Goal: Task Accomplishment & Management: Complete application form

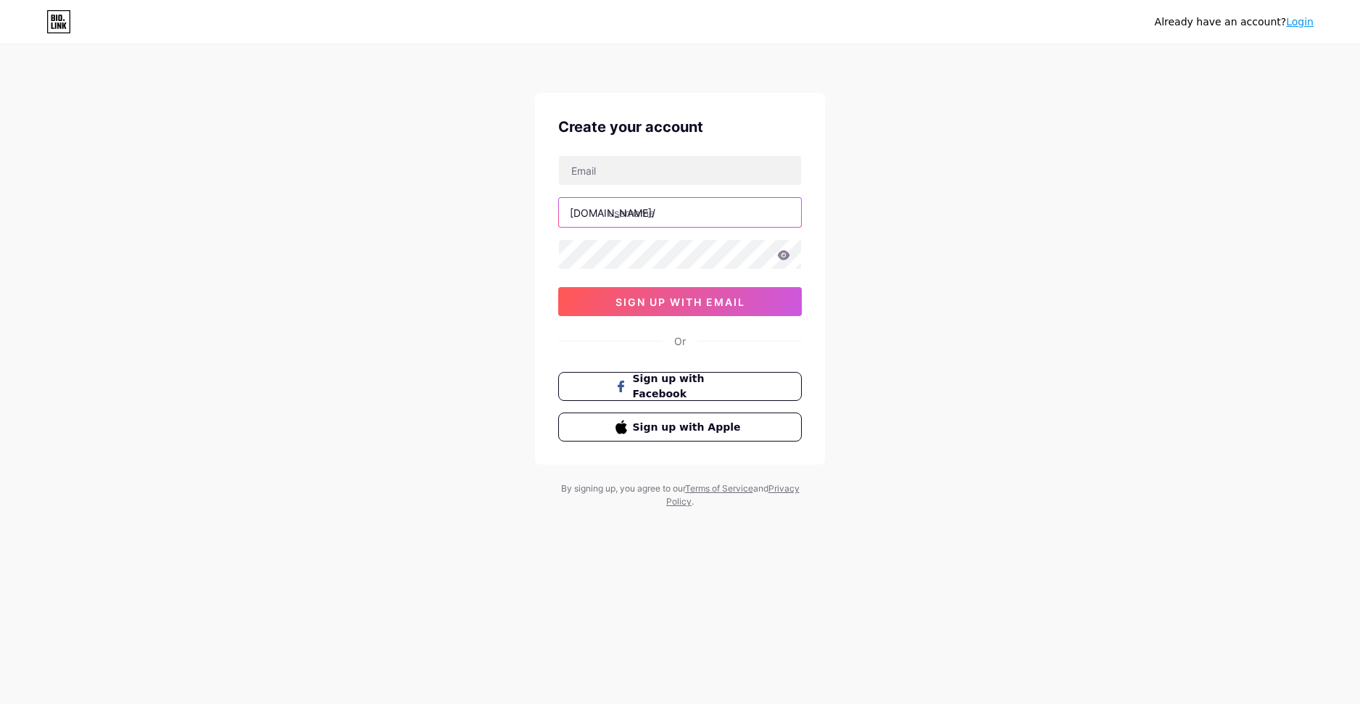
click at [649, 219] on input "text" at bounding box center [680, 212] width 242 height 29
click at [649, 212] on input "text" at bounding box center [680, 212] width 242 height 29
type input "ф"
type input "z"
type input "zamochek"
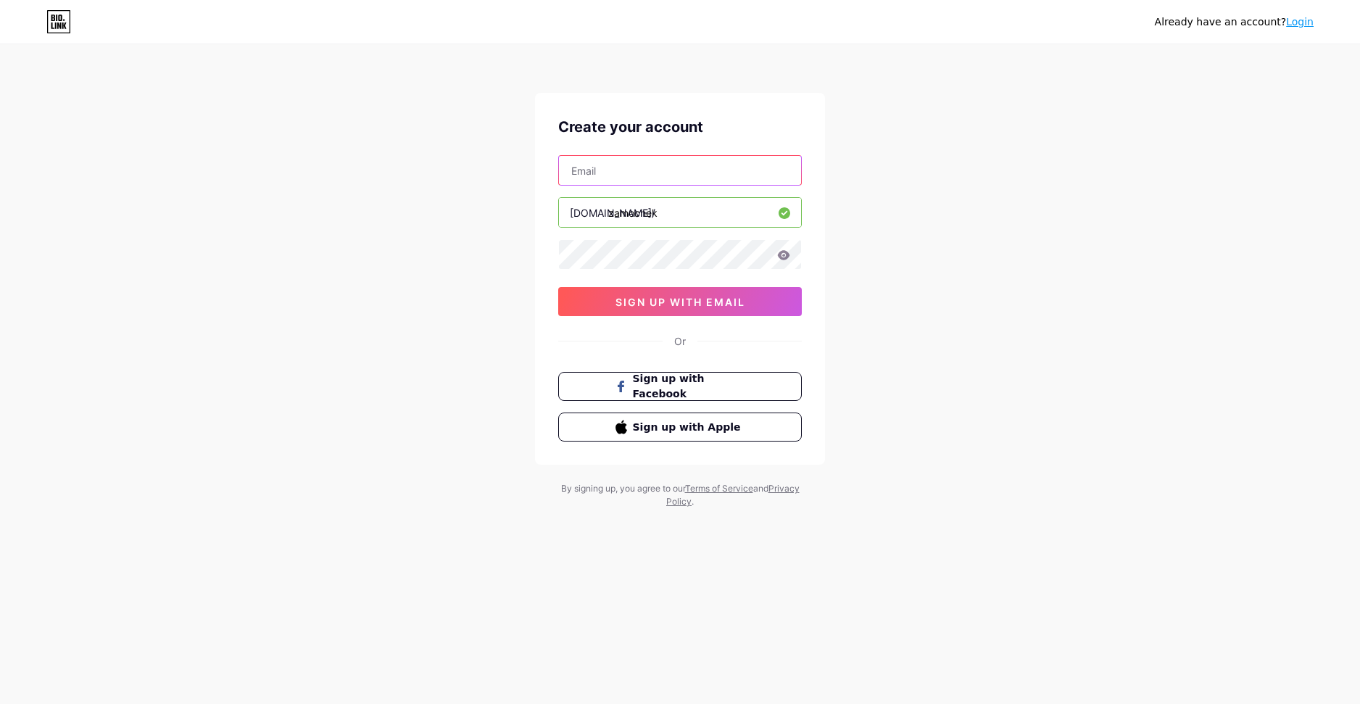
click at [670, 168] on input "text" at bounding box center [680, 170] width 242 height 29
type input "[EMAIL_ADDRESS][DOMAIN_NAME]"
click at [783, 254] on icon at bounding box center [783, 255] width 13 height 10
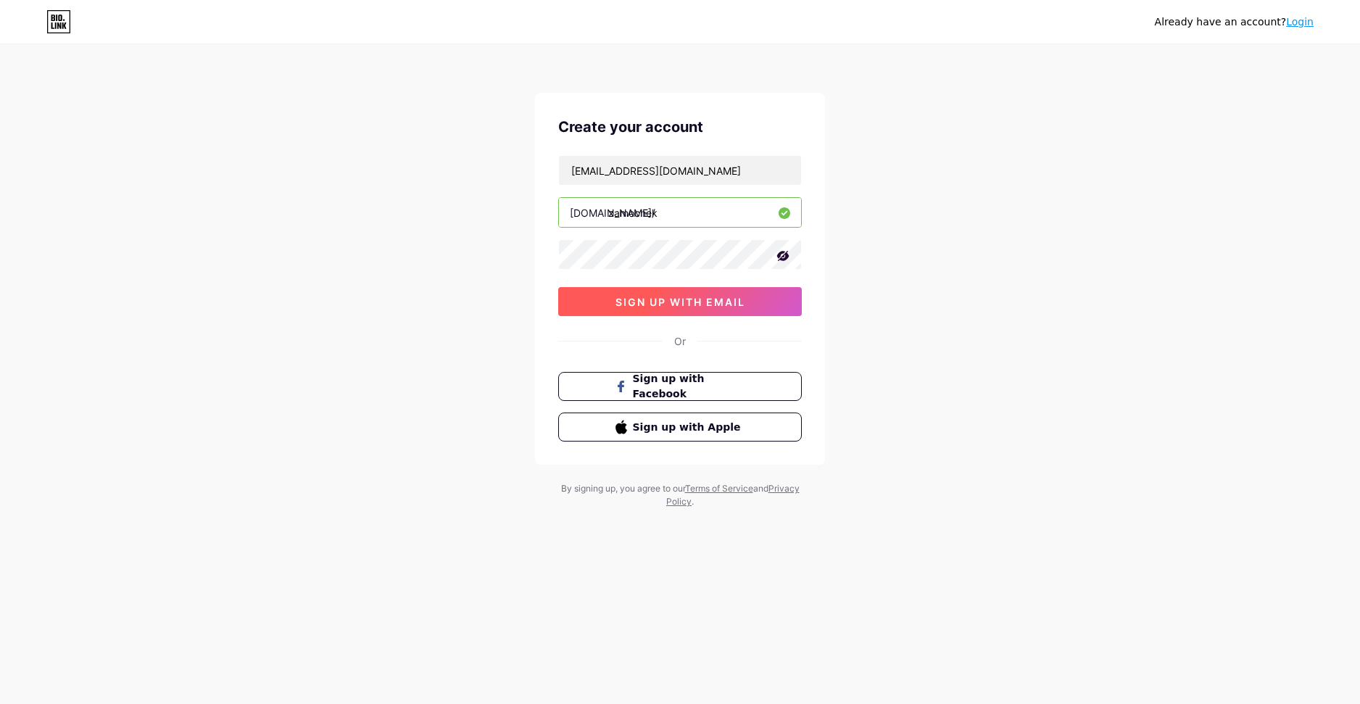
click at [741, 299] on span "sign up with email" at bounding box center [680, 302] width 130 height 12
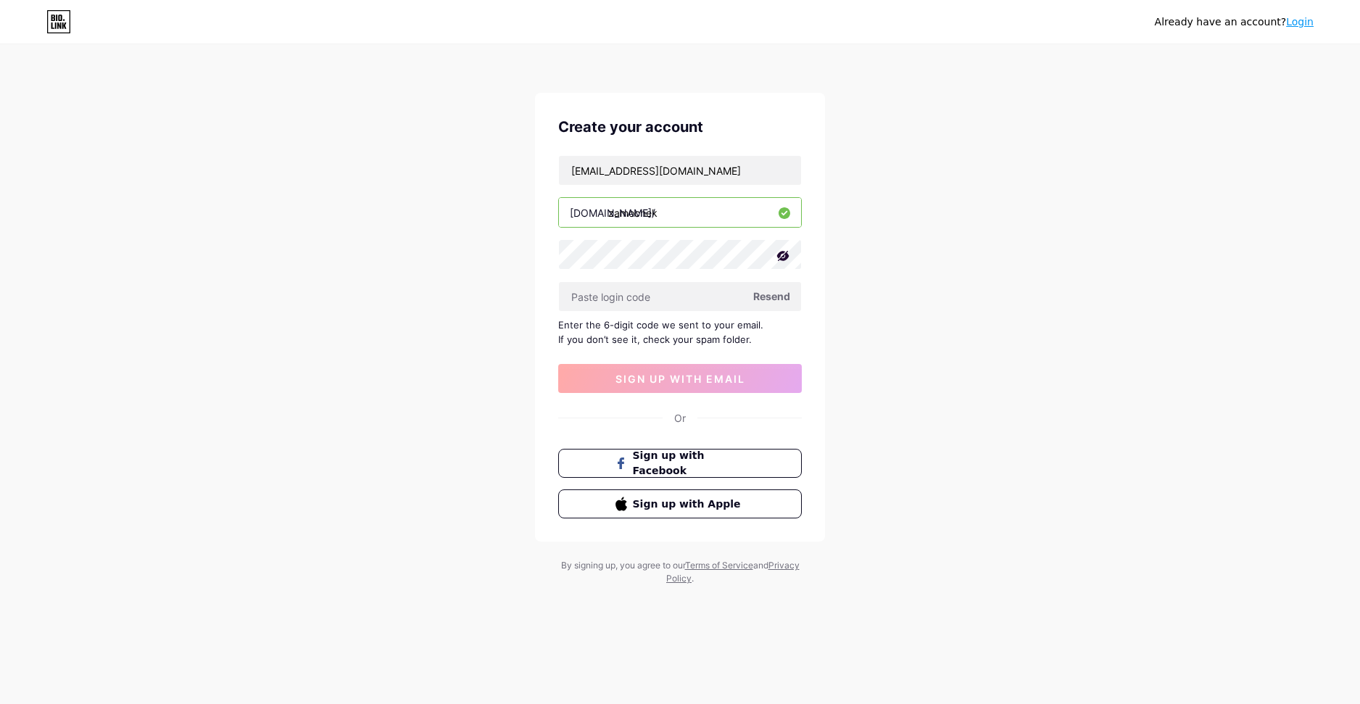
click at [762, 296] on span "Resend" at bounding box center [771, 295] width 37 height 15
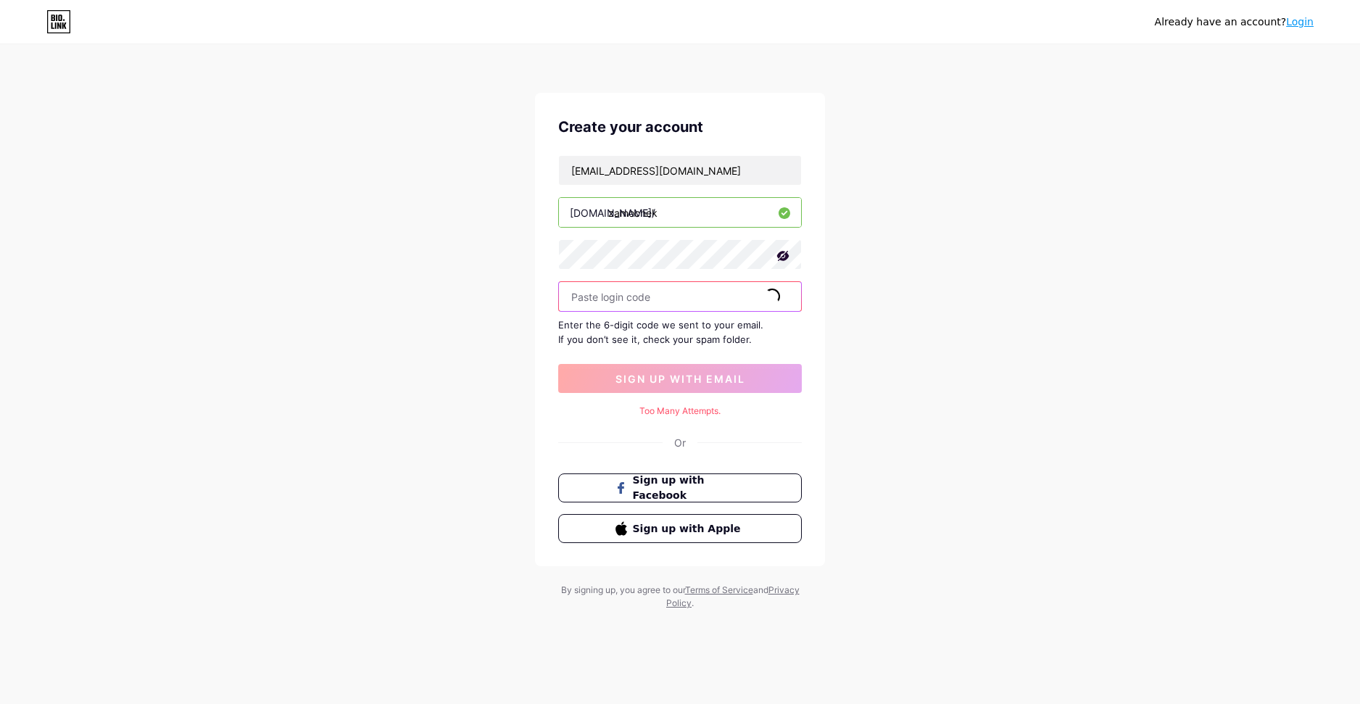
click at [644, 298] on input "text" at bounding box center [680, 296] width 242 height 29
paste input "733010"
type input "733010"
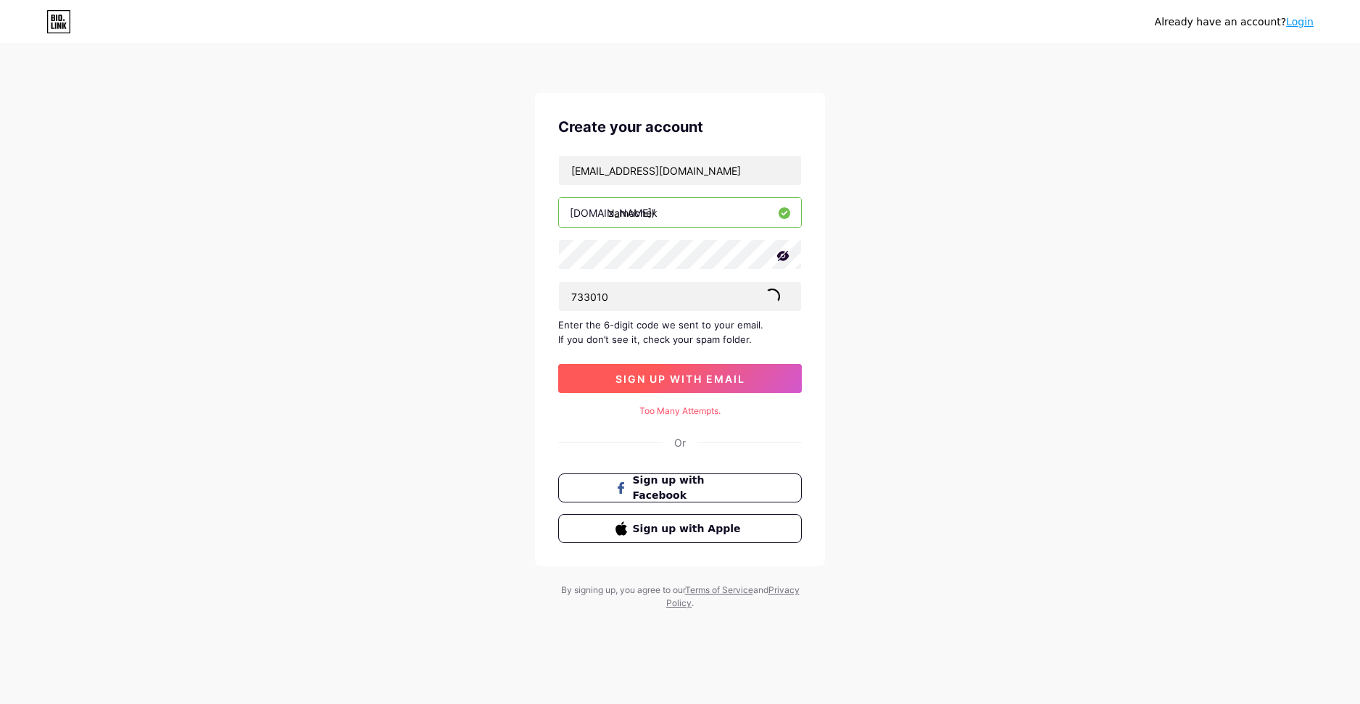
click at [648, 382] on span "sign up with email" at bounding box center [680, 378] width 130 height 12
click at [694, 379] on span "sign up with email" at bounding box center [680, 378] width 130 height 12
click at [694, 296] on input "733010" at bounding box center [680, 296] width 242 height 29
click at [919, 338] on div "Already have an account? Login Create your account [EMAIL_ADDRESS][DOMAIN_NAME]…" at bounding box center [680, 328] width 1360 height 656
click at [698, 372] on span "sign up with email" at bounding box center [680, 378] width 130 height 12
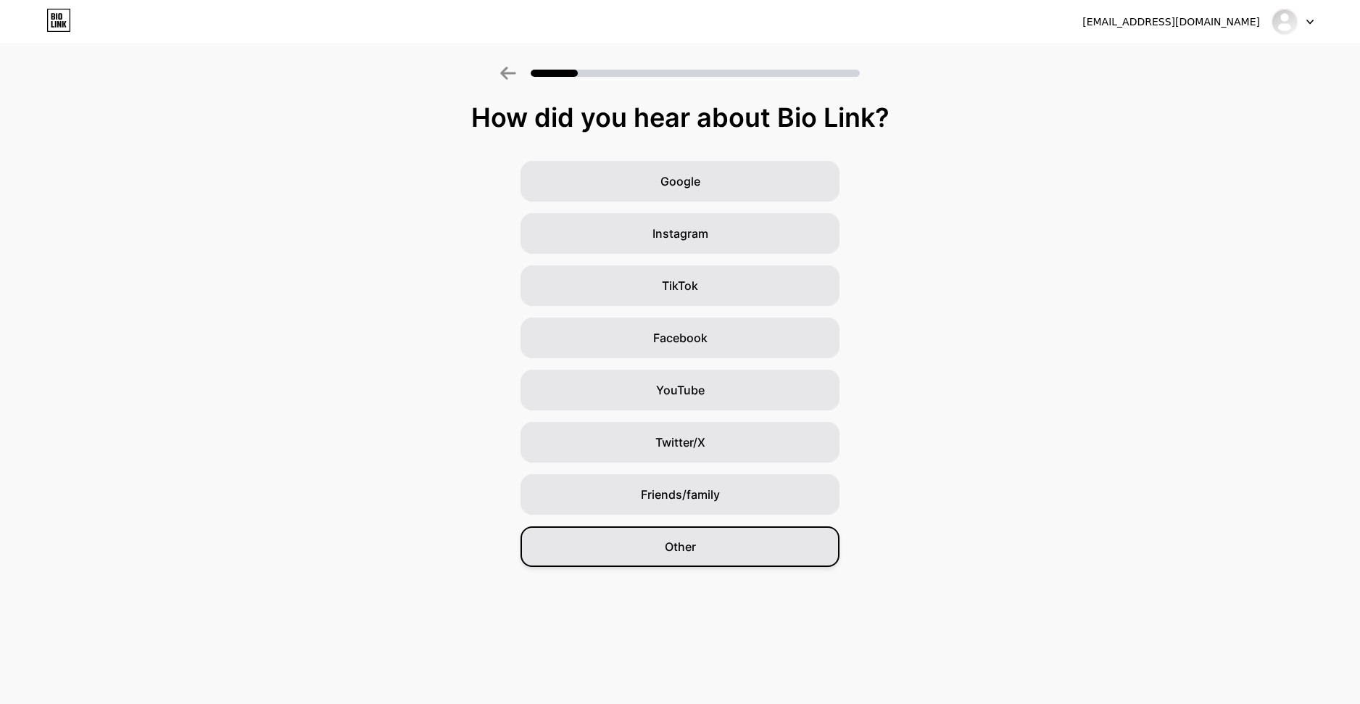
click at [772, 538] on div "Other" at bounding box center [679, 546] width 319 height 41
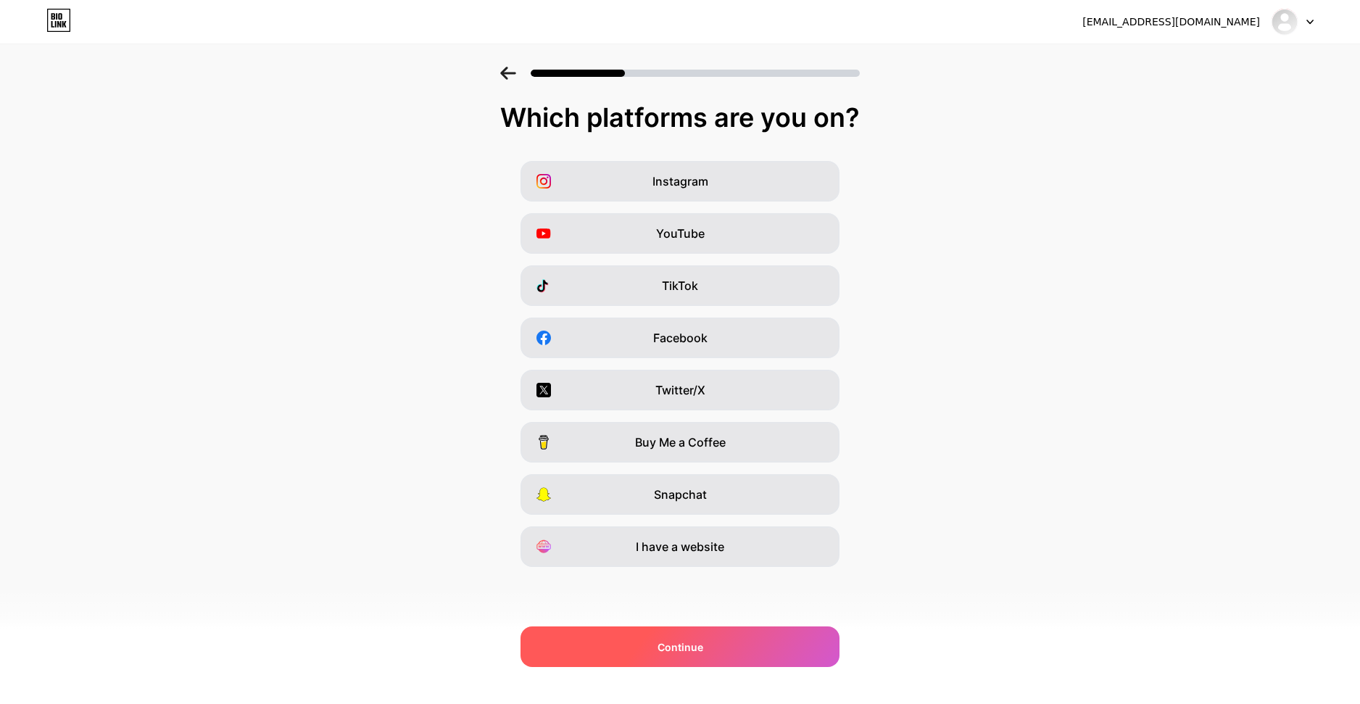
click at [722, 638] on div "Continue" at bounding box center [679, 646] width 319 height 41
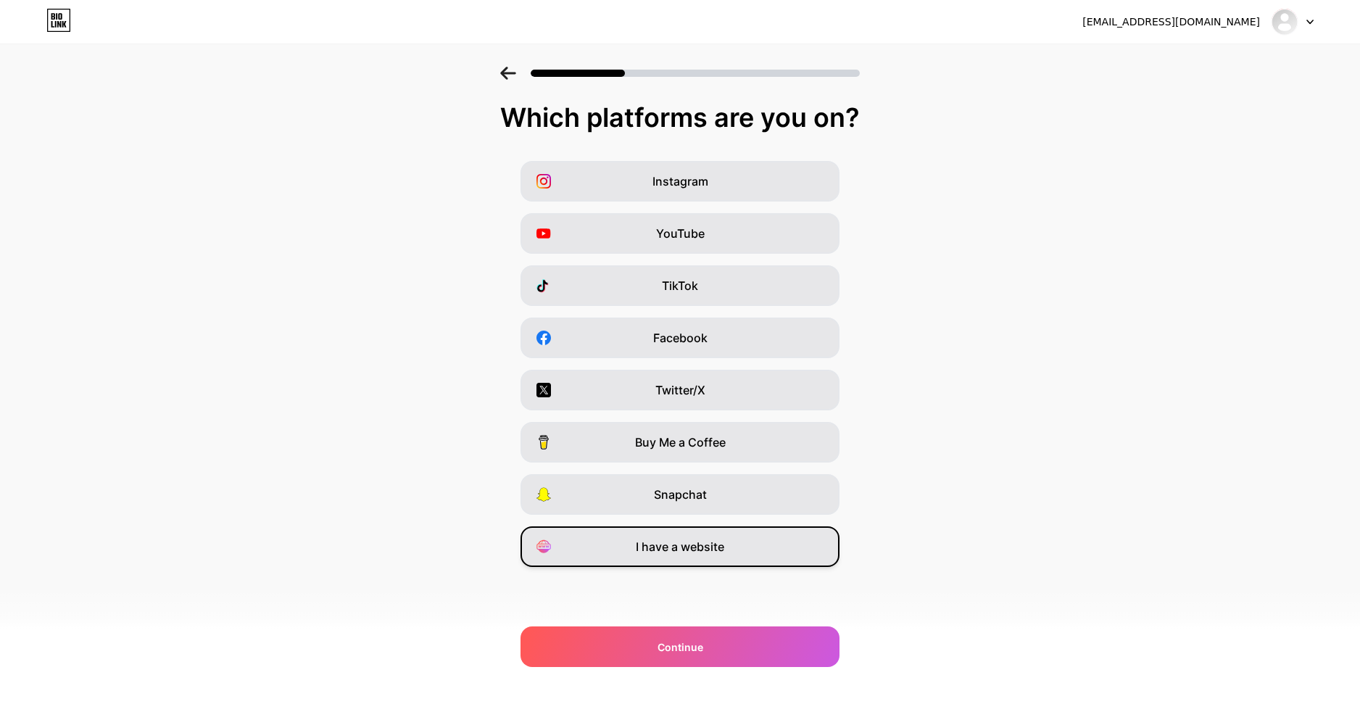
click at [713, 558] on div "I have a website" at bounding box center [679, 546] width 319 height 41
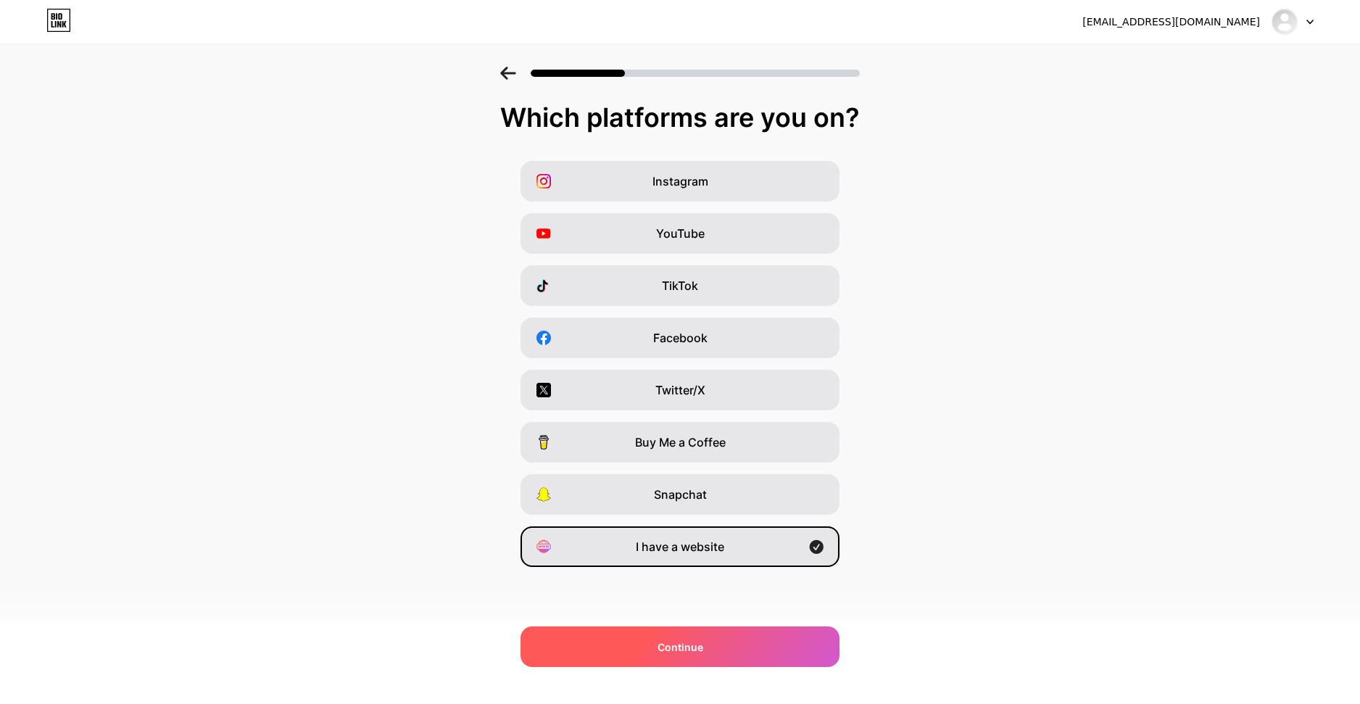
click at [696, 642] on span "Continue" at bounding box center [680, 646] width 46 height 15
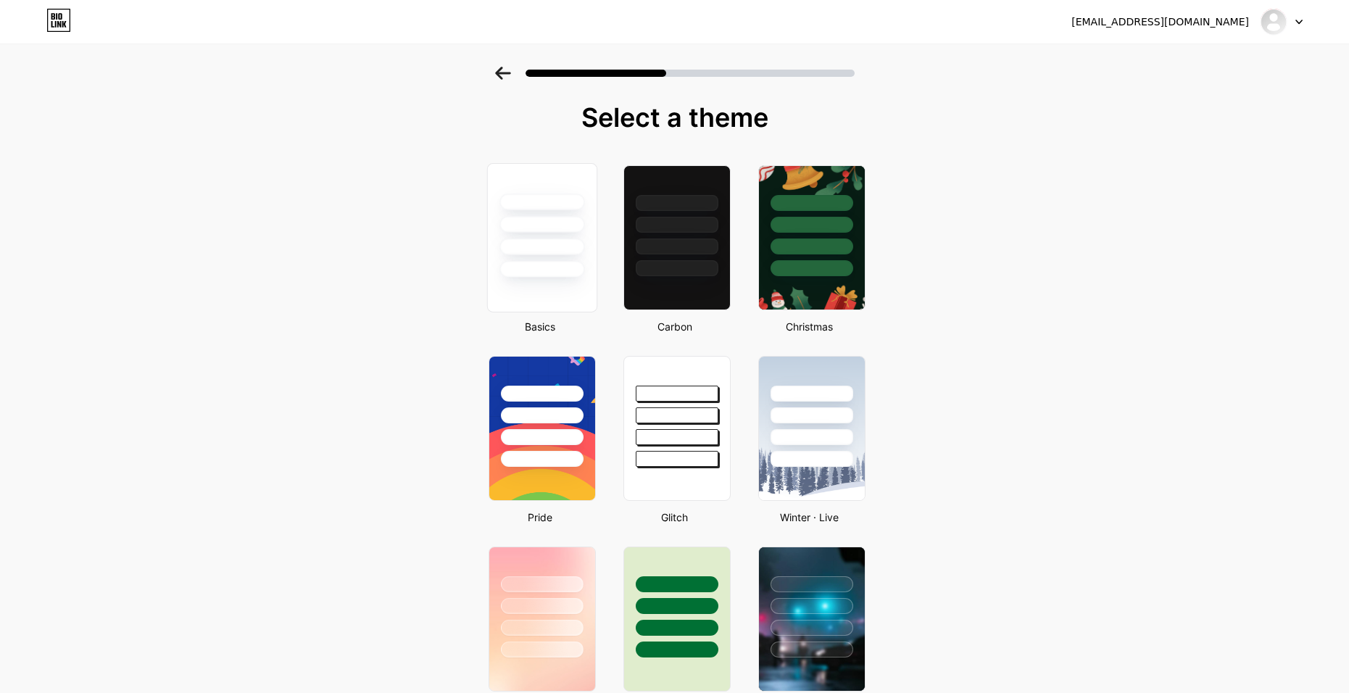
click at [574, 239] on div at bounding box center [541, 246] width 85 height 17
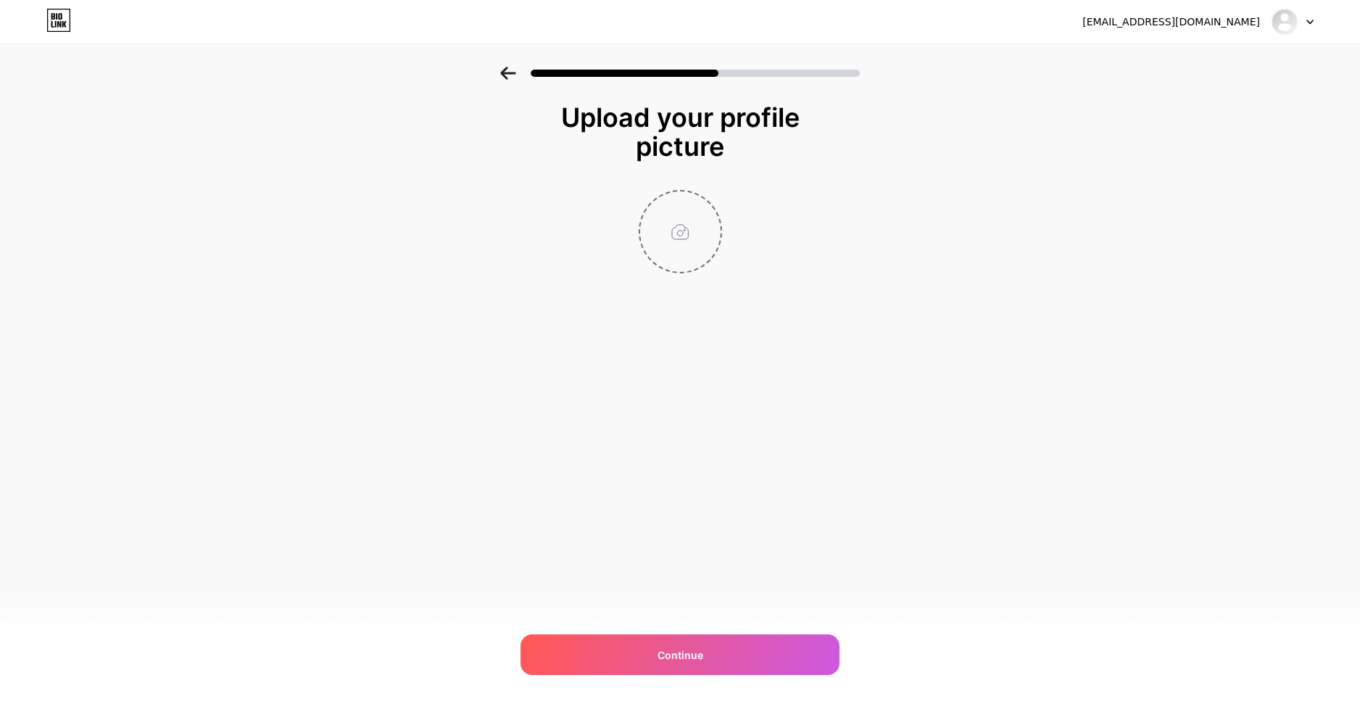
click at [683, 243] on input "file" at bounding box center [680, 231] width 80 height 80
type input "C:\fakepath\orig.webp"
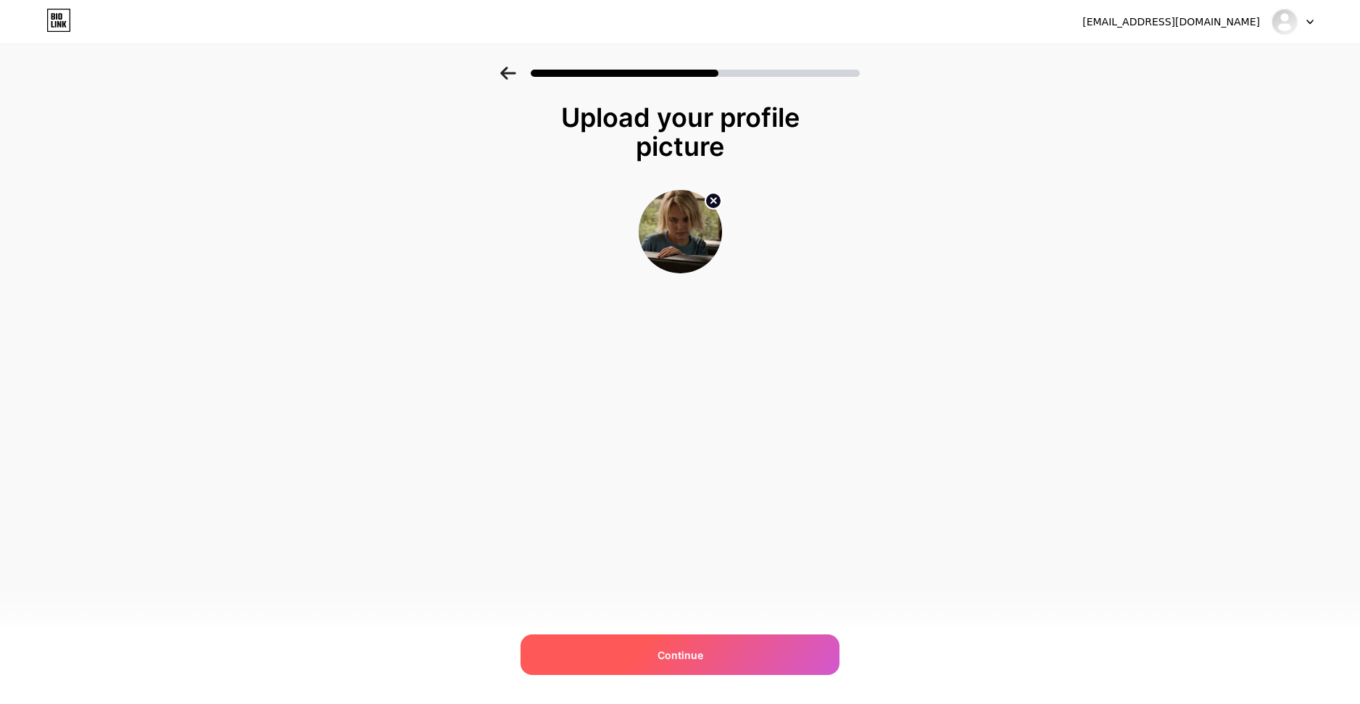
click at [779, 649] on div "Continue" at bounding box center [679, 654] width 319 height 41
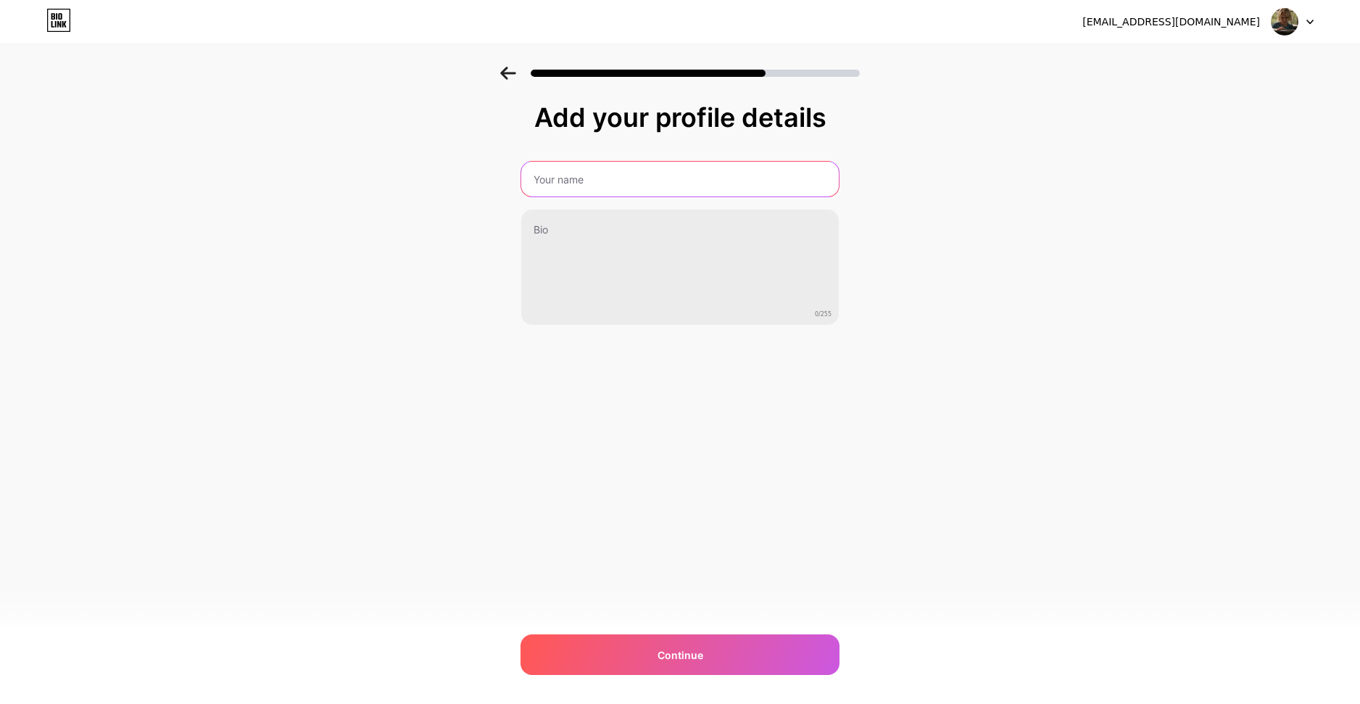
click at [662, 187] on input "text" at bounding box center [679, 179] width 317 height 35
type input "Zamochek"
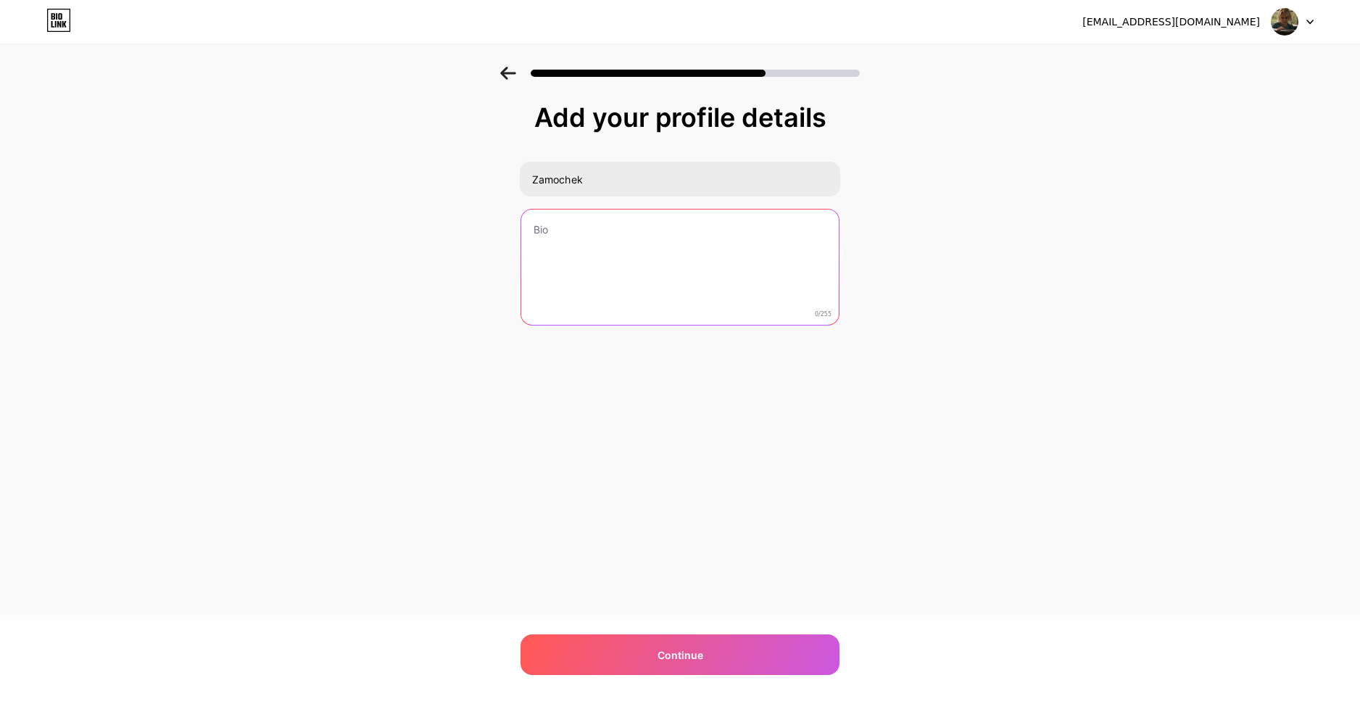
click at [649, 263] on textarea at bounding box center [679, 267] width 317 height 117
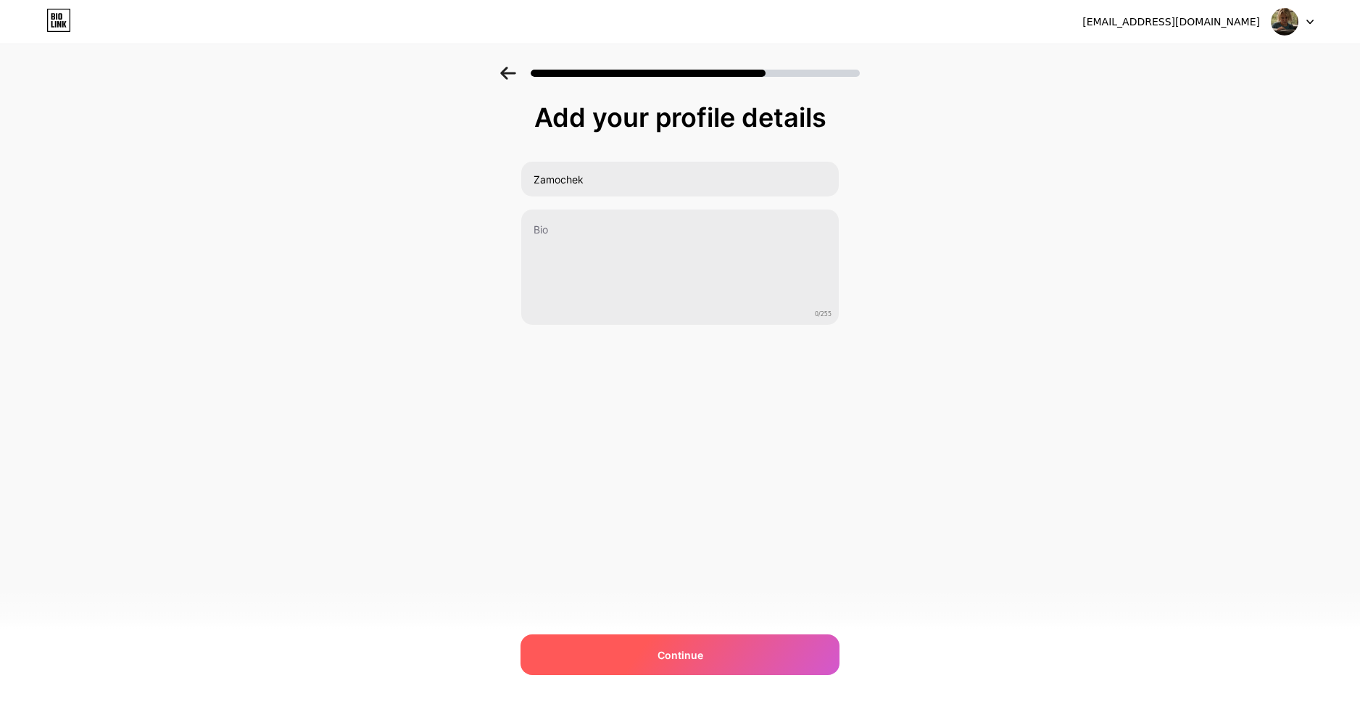
click at [728, 666] on div "Continue" at bounding box center [679, 654] width 319 height 41
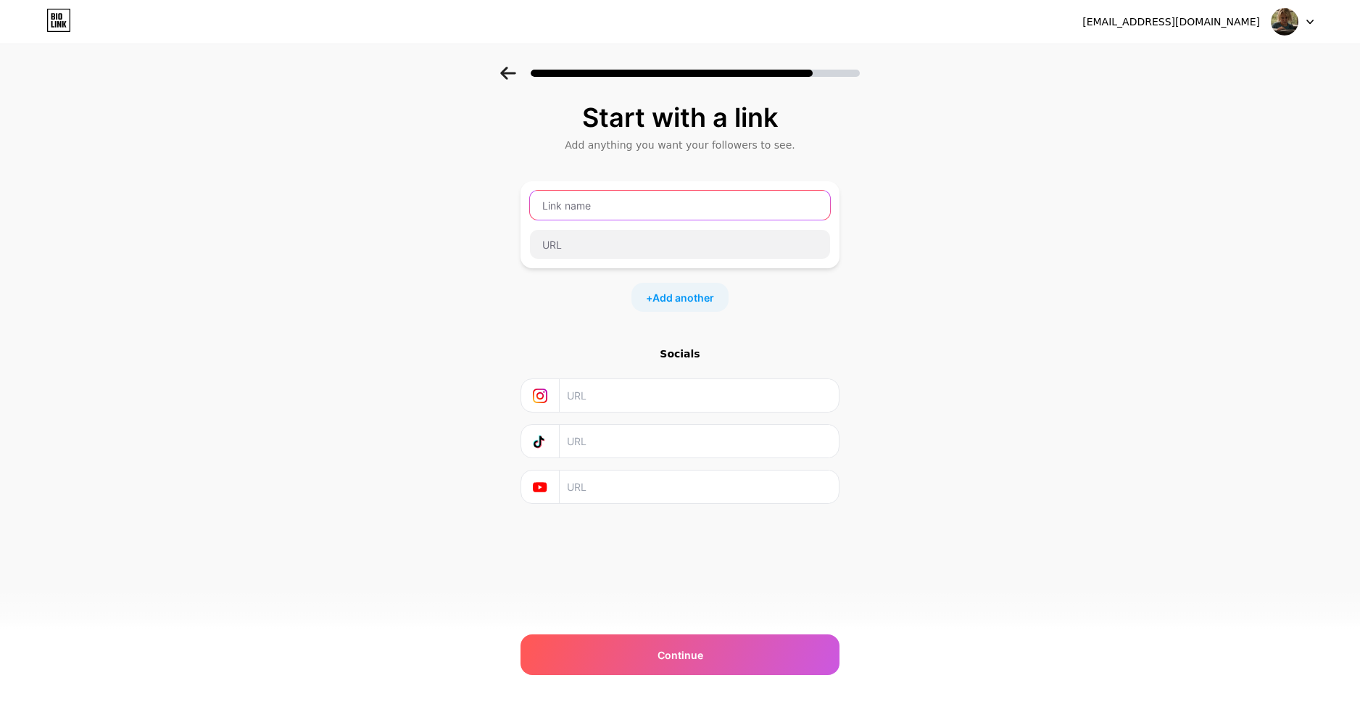
click at [579, 207] on input "text" at bounding box center [680, 205] width 300 height 29
click at [564, 205] on input "text" at bounding box center [680, 205] width 300 height 29
click at [559, 210] on input "NUrsultan" at bounding box center [680, 205] width 300 height 29
type input "Nursultan"
click at [654, 249] on input "text" at bounding box center [680, 244] width 300 height 29
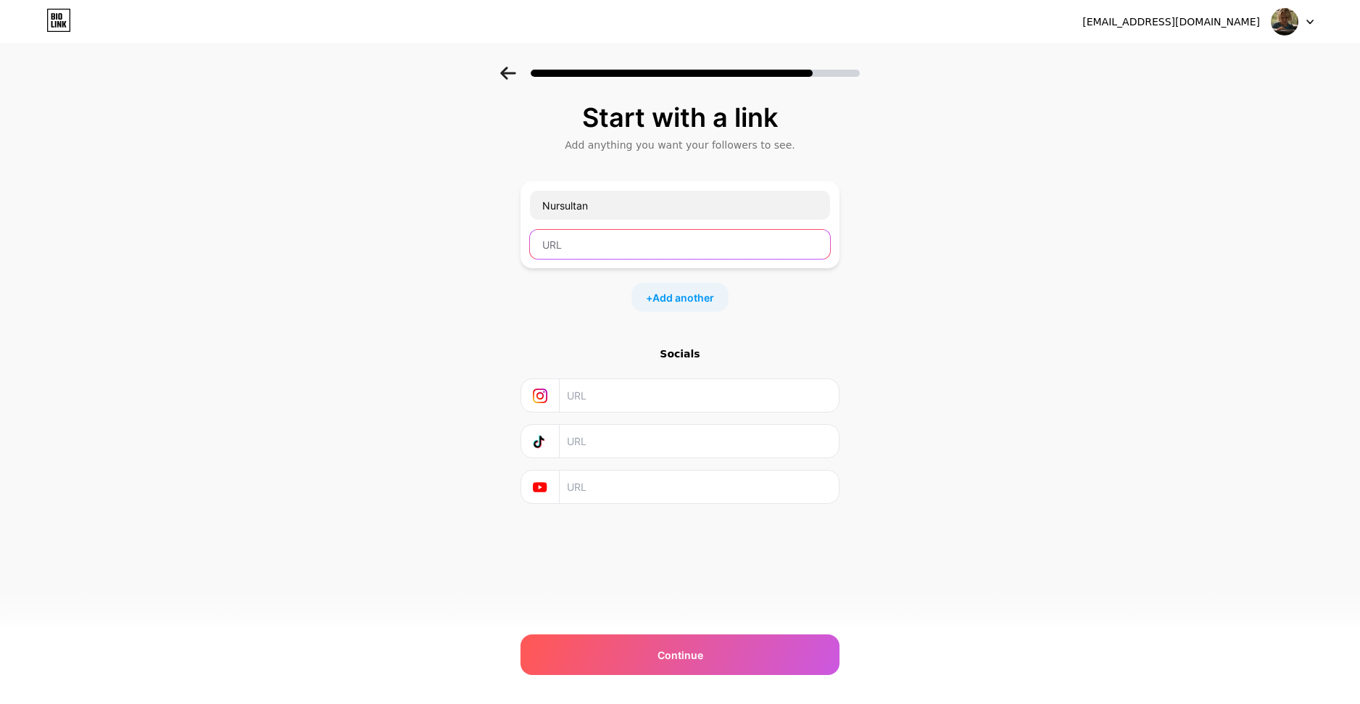
paste input "[DOMAIN_NAME]"
drag, startPoint x: 723, startPoint y: 244, endPoint x: 108, endPoint y: 264, distance: 614.9
click at [335, 262] on div "Start with a link Add anything you want your followers to see. Nursultan [DOMAI…" at bounding box center [680, 321] width 1360 height 509
paste input "https://"
type input "[URL][DOMAIN_NAME]"
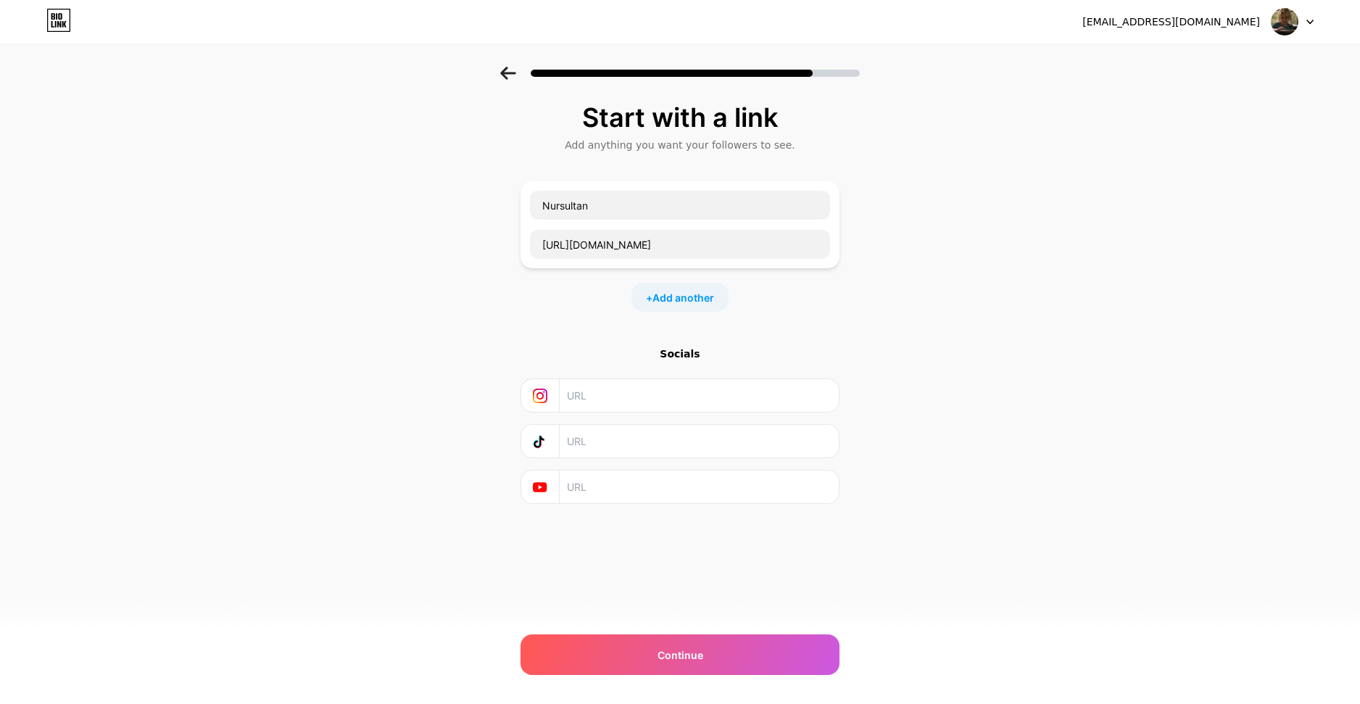
click at [707, 308] on div "+ Add another" at bounding box center [679, 297] width 97 height 29
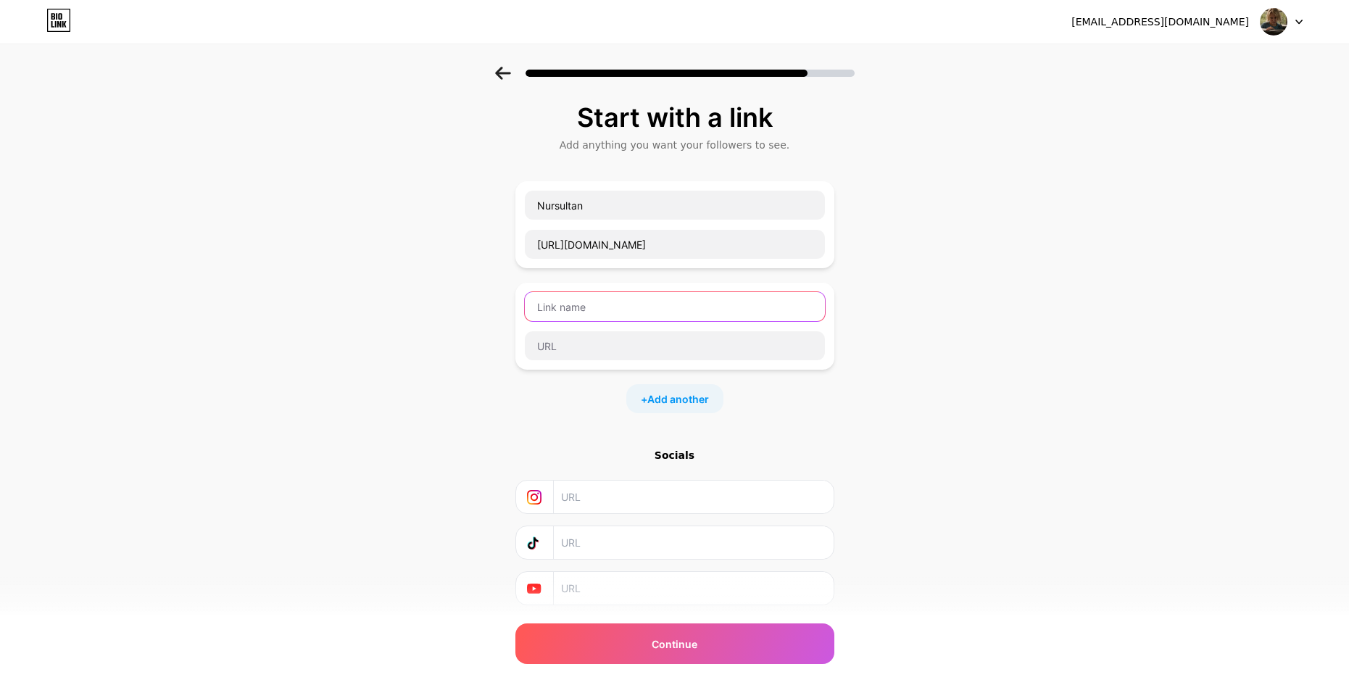
click at [657, 309] on input "text" at bounding box center [675, 306] width 300 height 29
type input "Celestial"
click at [702, 363] on div "Celestial" at bounding box center [674, 326] width 319 height 87
click at [705, 354] on input "text" at bounding box center [675, 345] width 300 height 29
paste input "[URL][DOMAIN_NAME]"
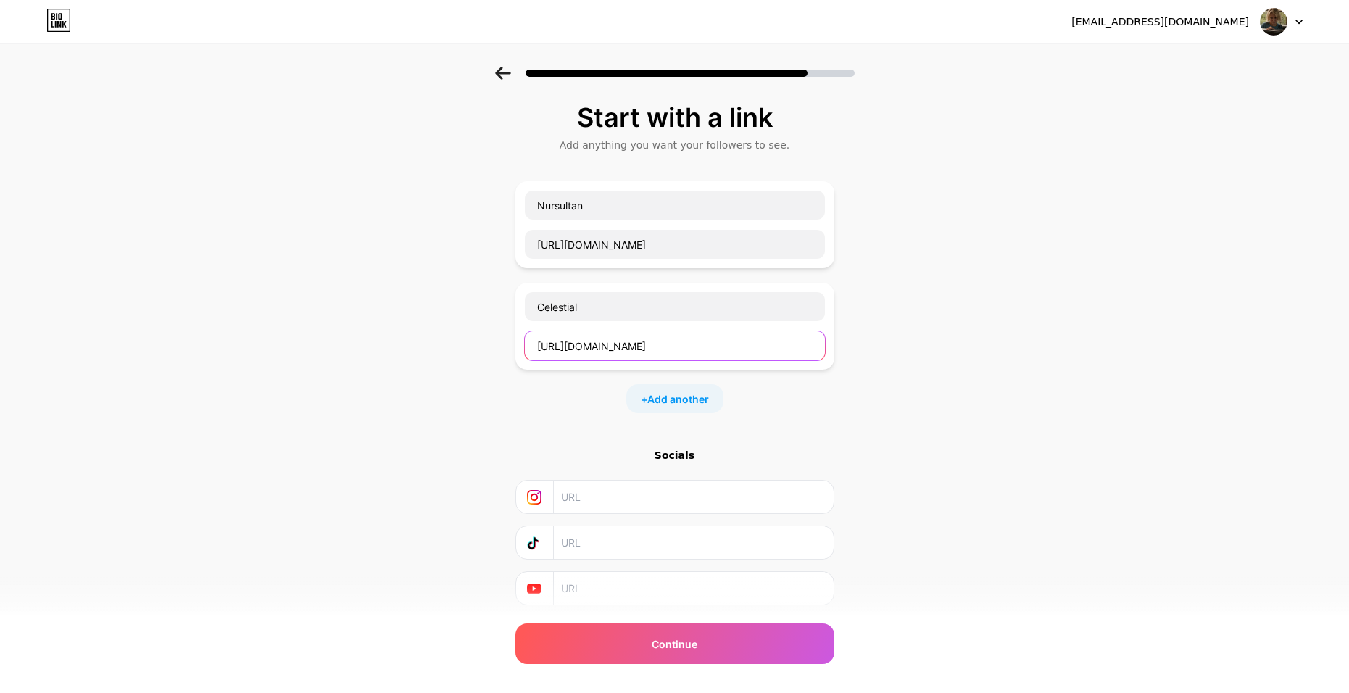
type input "[URL][DOMAIN_NAME]"
click at [694, 401] on span "Add another" at bounding box center [678, 398] width 62 height 15
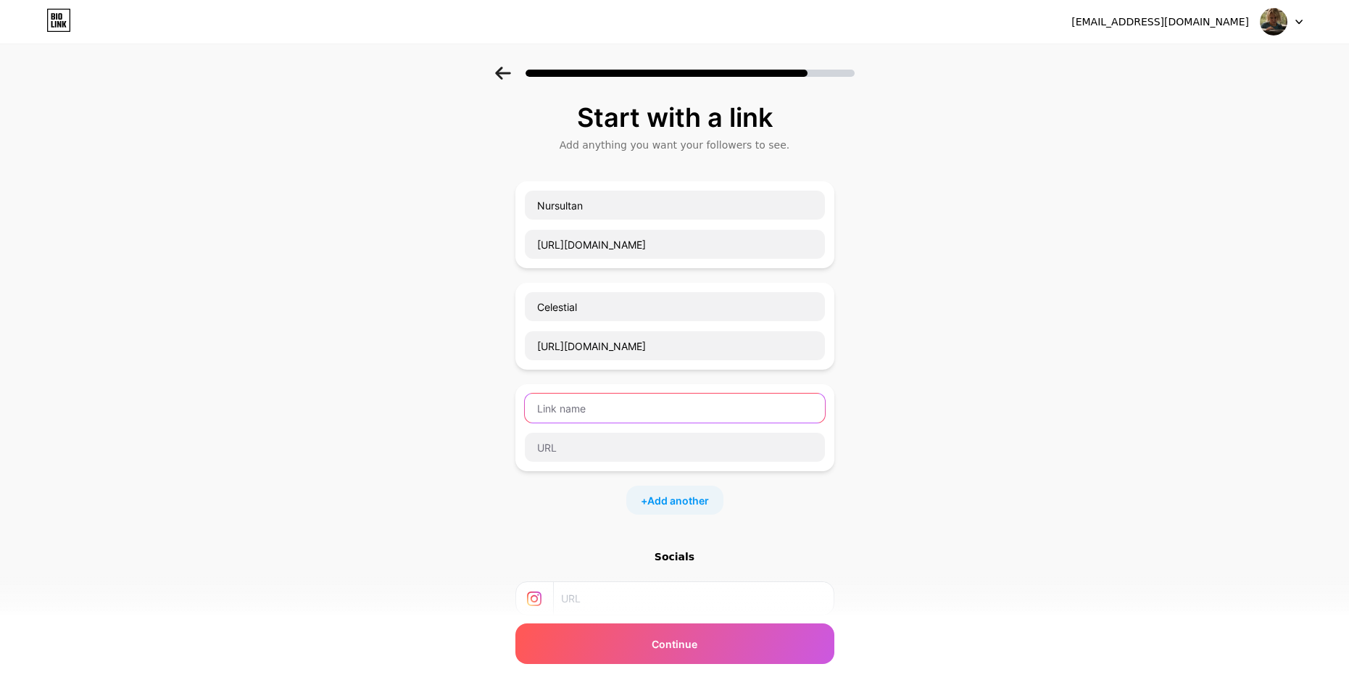
click at [646, 408] on input "text" at bounding box center [675, 408] width 300 height 29
type input "Wexside"
click at [608, 460] on input "text" at bounding box center [675, 447] width 300 height 29
click at [625, 451] on input "text" at bounding box center [675, 447] width 300 height 29
paste input "[URL][DOMAIN_NAME]"
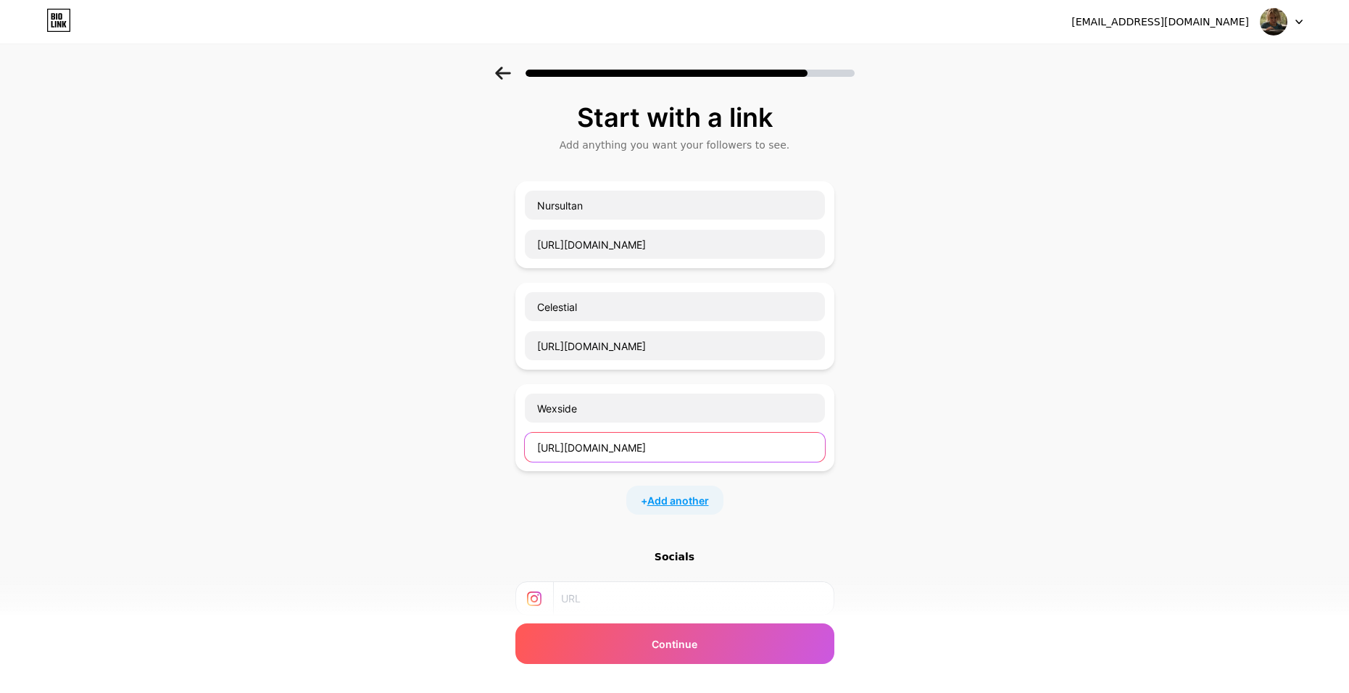
type input "[URL][DOMAIN_NAME]"
click at [689, 504] on span "Add another" at bounding box center [678, 500] width 62 height 15
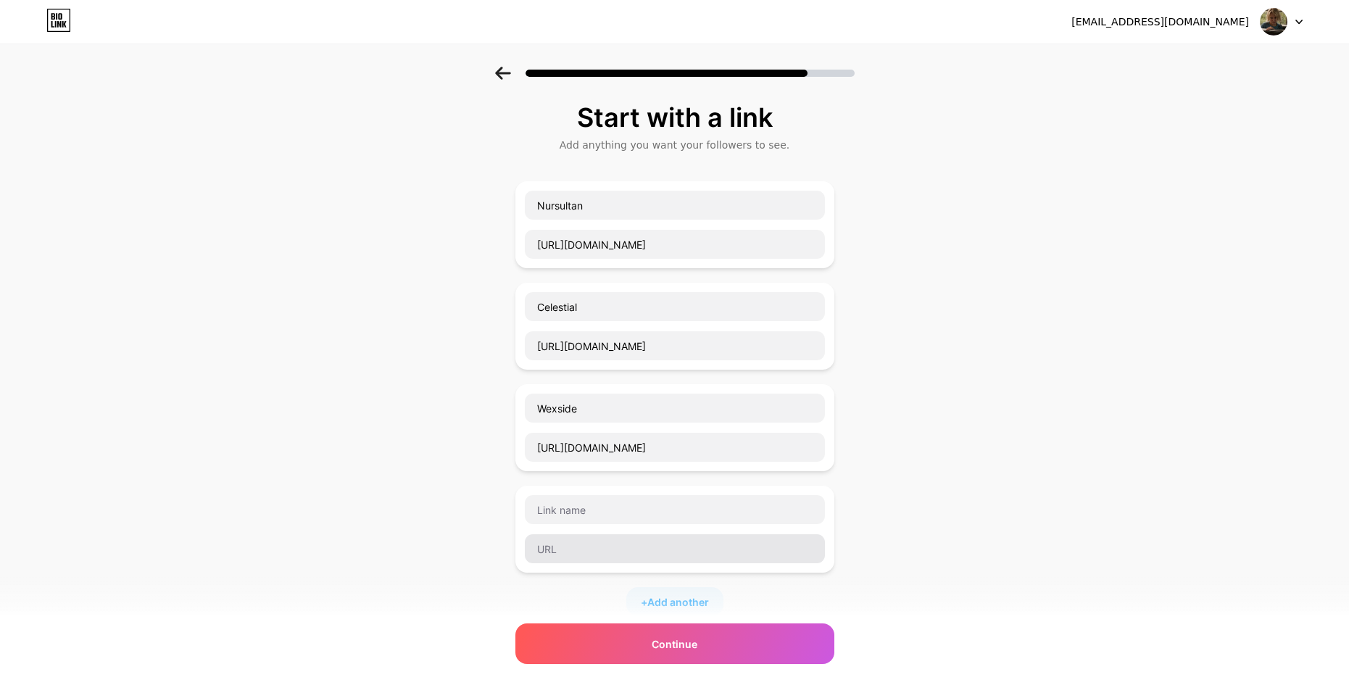
scroll to position [72, 0]
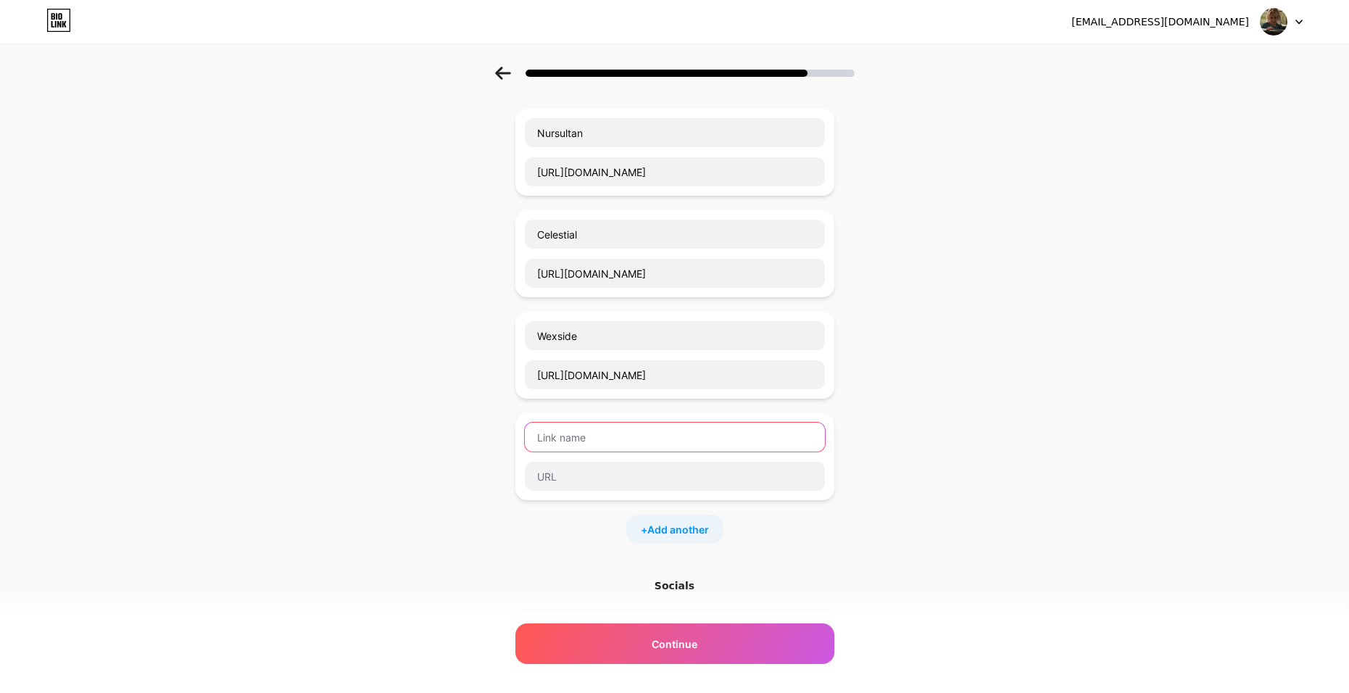
click at [594, 439] on input "text" at bounding box center [675, 437] width 300 height 29
type input "Delta"
click at [565, 473] on input "text" at bounding box center [675, 476] width 300 height 29
click at [652, 474] on input "text" at bounding box center [675, 476] width 300 height 29
paste input "[URL][DOMAIN_NAME]"
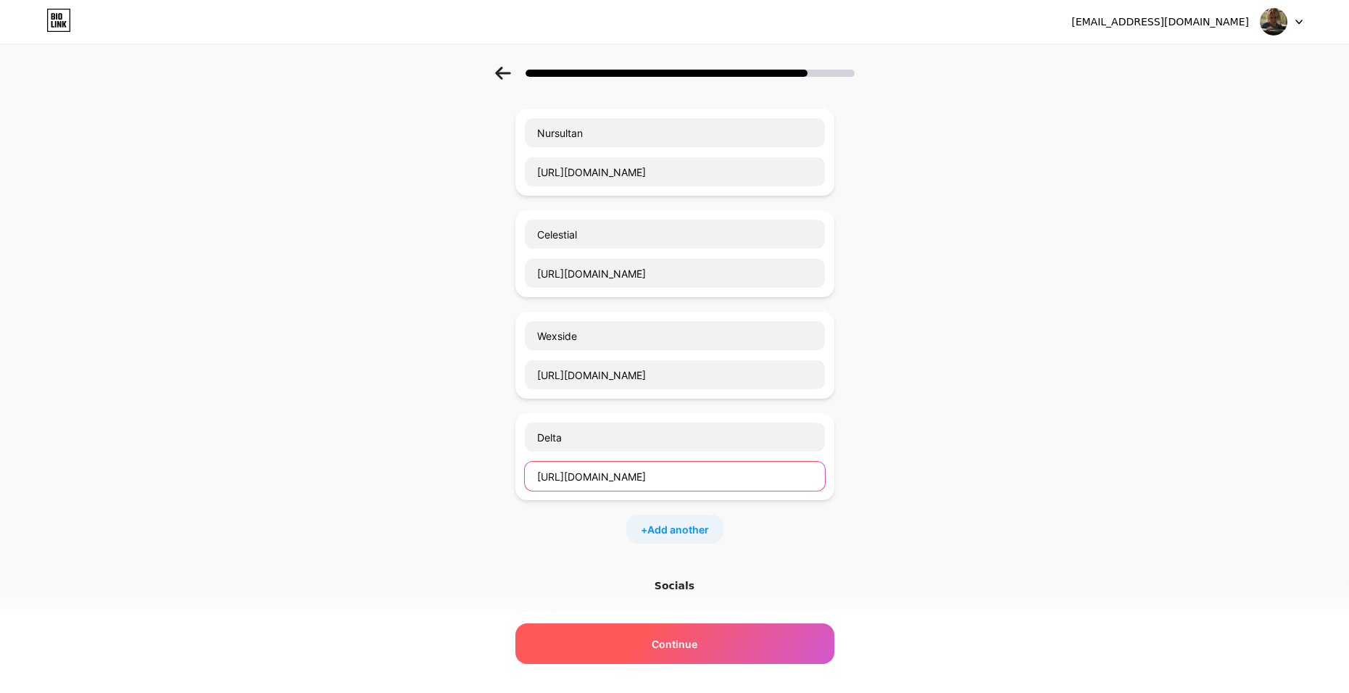
type input "[URL][DOMAIN_NAME]"
click at [708, 641] on div "Continue" at bounding box center [674, 643] width 319 height 41
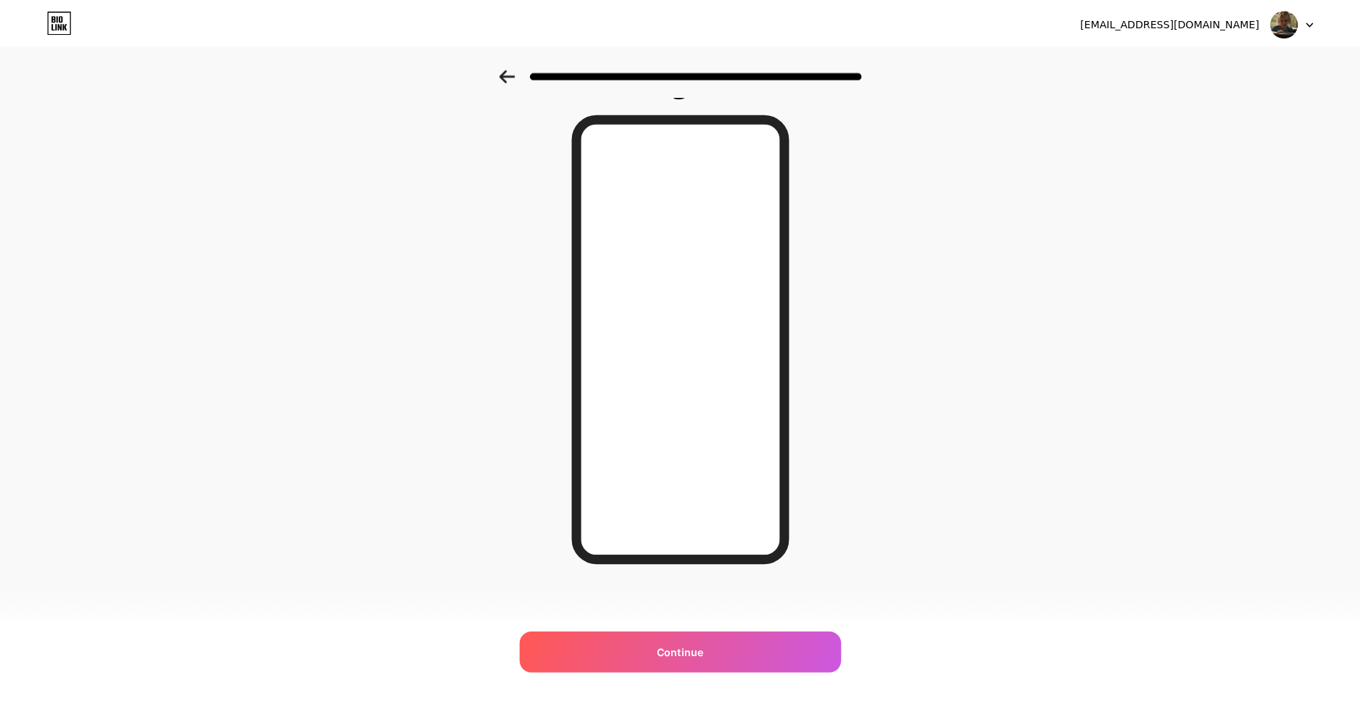
scroll to position [0, 0]
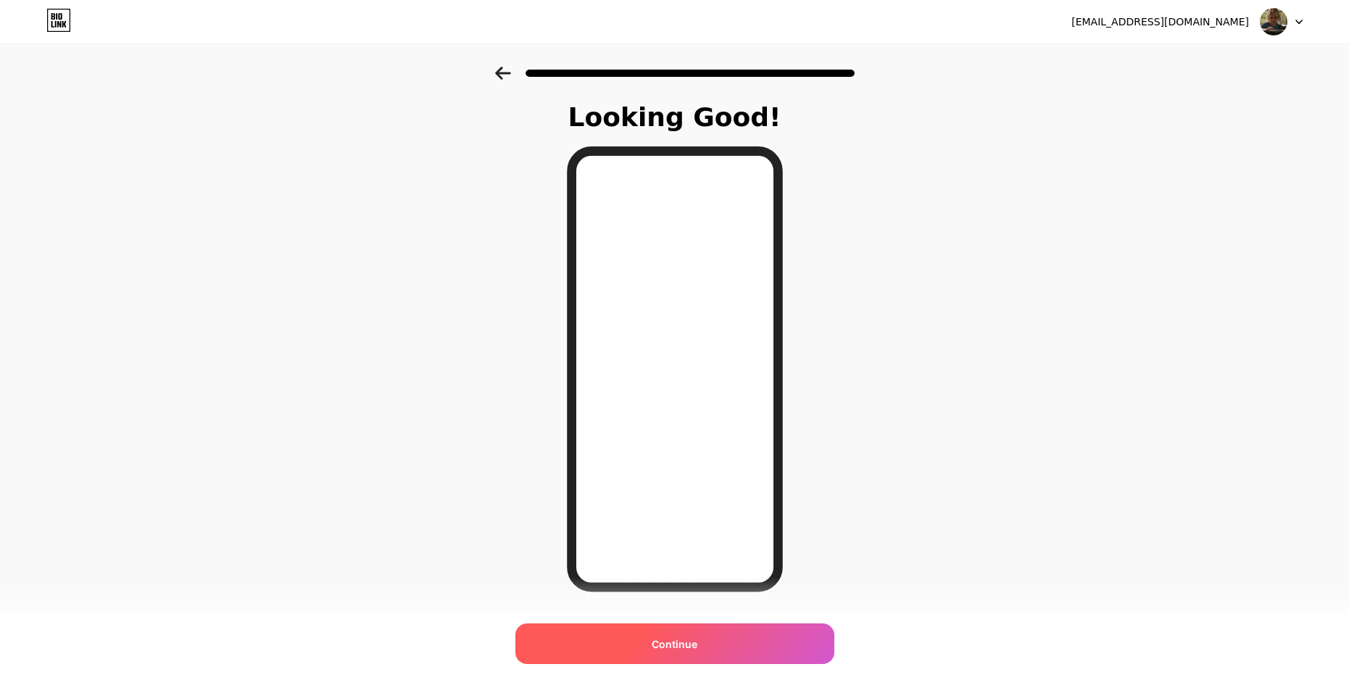
click at [678, 645] on span "Continue" at bounding box center [675, 643] width 46 height 15
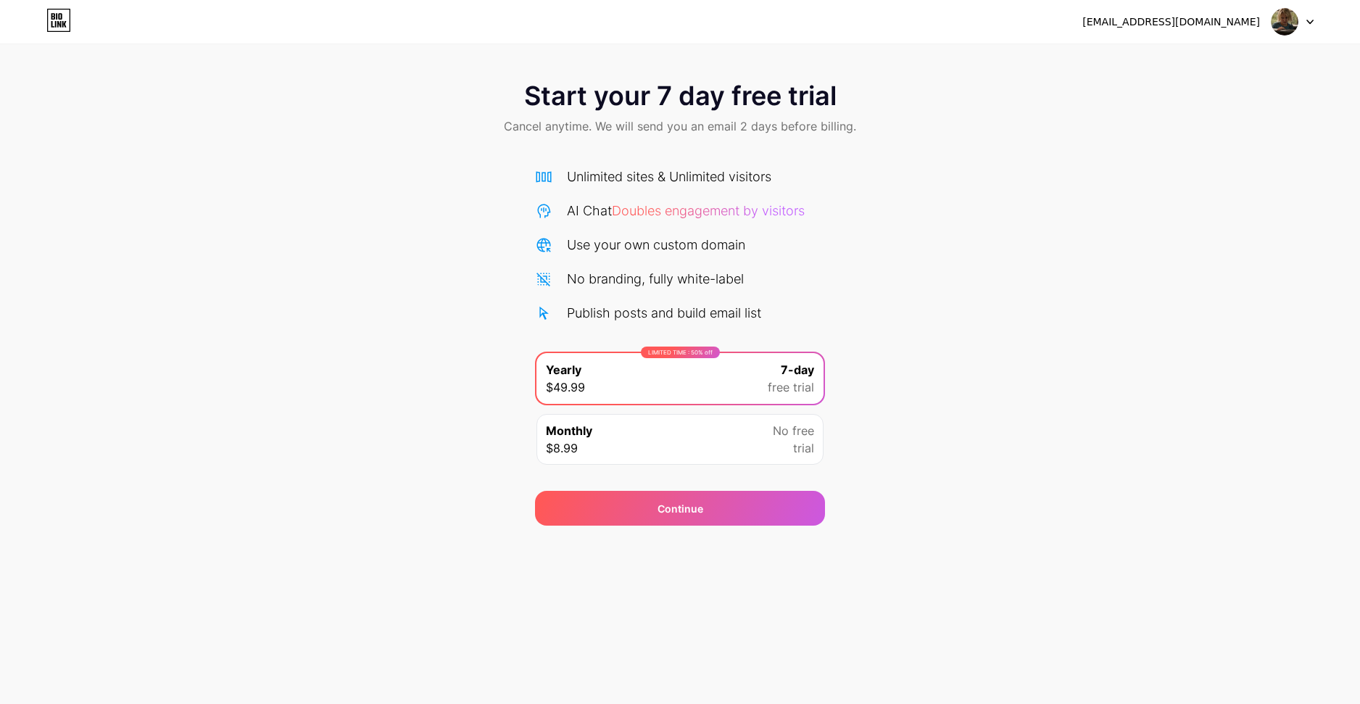
click at [1288, 27] on img at bounding box center [1284, 22] width 28 height 28
click at [1241, 58] on li "Logout" at bounding box center [1223, 59] width 180 height 39
